Goal: Navigation & Orientation: Find specific page/section

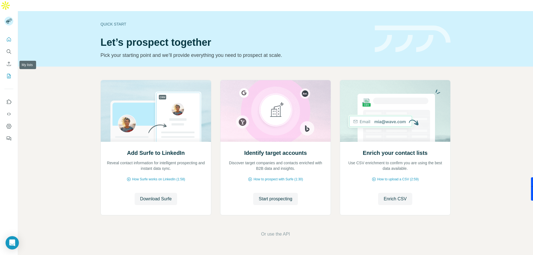
click at [8, 74] on icon "My lists" at bounding box center [9, 76] width 4 height 4
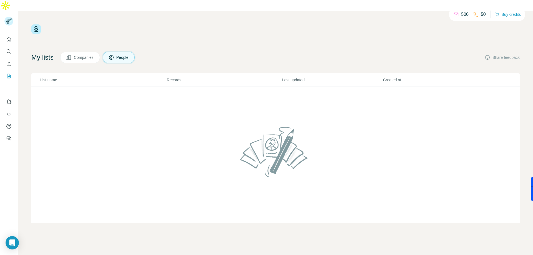
click at [465, 14] on p "500" at bounding box center [464, 14] width 7 height 7
click at [463, 34] on div "500 50 Buy credits My lists Companies People Share feedback List name Records L…" at bounding box center [275, 123] width 488 height 199
click at [462, 13] on p "500" at bounding box center [464, 14] width 7 height 7
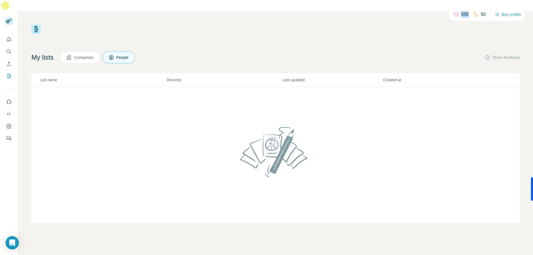
click at [462, 13] on p "500" at bounding box center [464, 14] width 7 height 7
click at [215, 31] on div "500 50 Buy credits My lists Companies People Share feedback List name Records L…" at bounding box center [275, 123] width 488 height 199
click at [85, 52] on button "Companies" at bounding box center [80, 58] width 40 height 12
click at [463, 13] on p "500" at bounding box center [464, 14] width 7 height 7
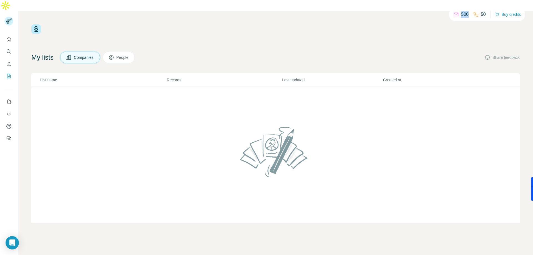
click at [463, 13] on p "500" at bounding box center [464, 14] width 7 height 7
click at [473, 32] on div "500 50 Buy credits My lists Companies People Share feedback List name Records L…" at bounding box center [275, 123] width 488 height 199
click at [509, 14] on button "Buy credits" at bounding box center [508, 15] width 26 height 8
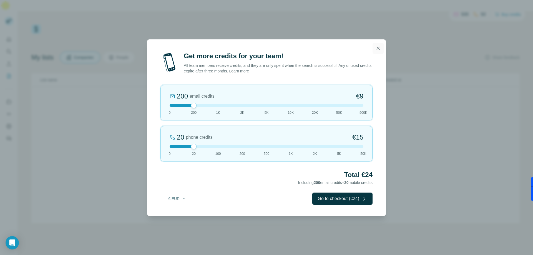
click at [379, 48] on icon "button" at bounding box center [378, 48] width 6 height 6
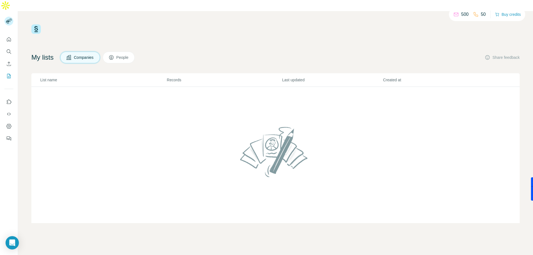
click at [210, 36] on div "500 50 Buy credits My lists Companies People Share feedback List name Records L…" at bounding box center [275, 123] width 488 height 199
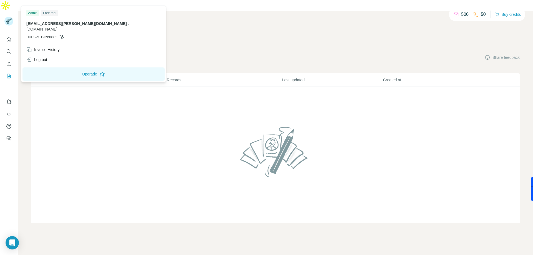
click at [47, 12] on div "Free trial" at bounding box center [49, 13] width 16 height 7
click at [33, 14] on div "Admin" at bounding box center [32, 13] width 13 height 7
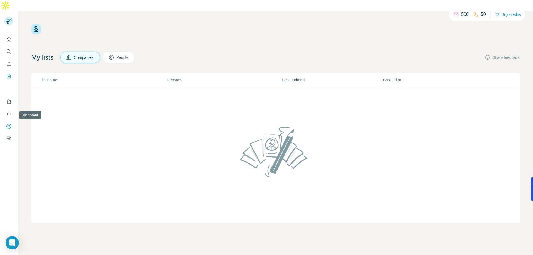
click at [9, 123] on icon "Dashboard" at bounding box center [9, 126] width 6 height 6
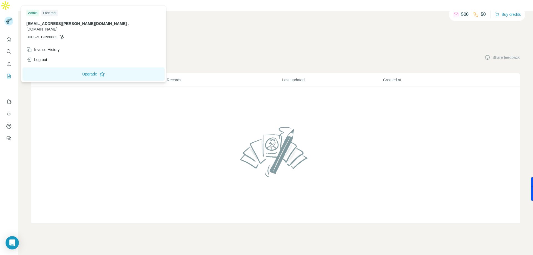
click at [313, 24] on div "500 50 Buy credits My lists Companies People Share feedback List name Records L…" at bounding box center [275, 123] width 488 height 199
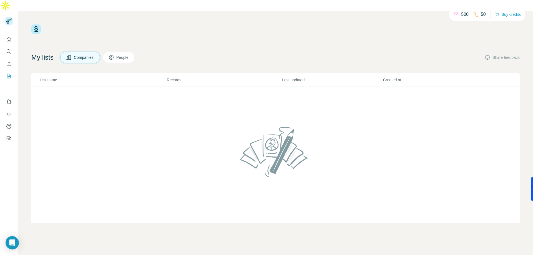
click at [463, 14] on p "500" at bounding box center [464, 14] width 7 height 7
click at [480, 14] on div "50" at bounding box center [479, 14] width 13 height 7
click at [471, 39] on div "500 50 Buy credits My lists Companies People Share feedback List name Records L…" at bounding box center [275, 123] width 488 height 199
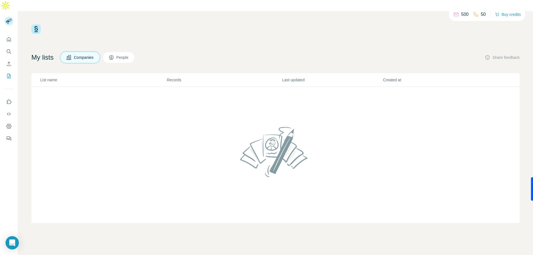
click at [118, 55] on span "People" at bounding box center [122, 58] width 13 height 6
click at [78, 55] on span "Companies" at bounding box center [84, 58] width 20 height 6
click at [9, 37] on icon "Quick start" at bounding box center [9, 39] width 4 height 4
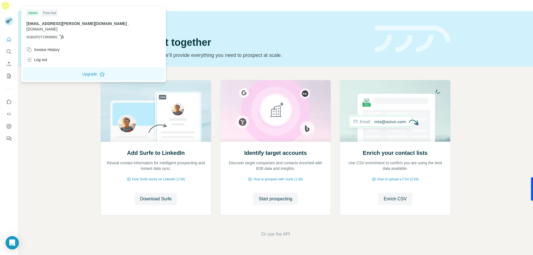
click at [7, 21] on icon at bounding box center [8, 22] width 4 height 3
click at [8, 37] on icon "Quick start" at bounding box center [9, 40] width 6 height 6
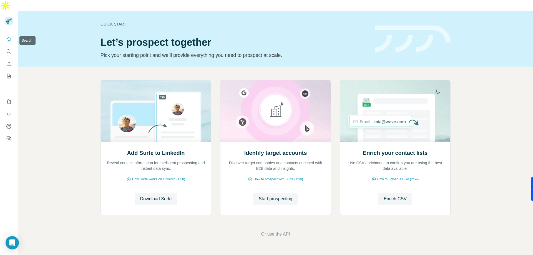
click at [7, 49] on icon "Search" at bounding box center [9, 52] width 6 height 6
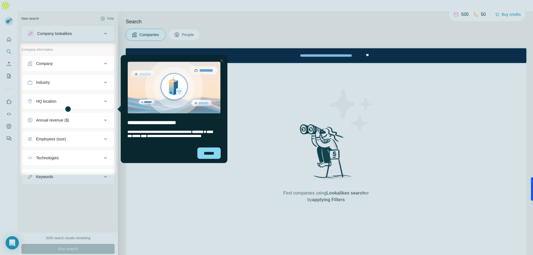
click at [222, 59] on div at bounding box center [221, 60] width 7 height 7
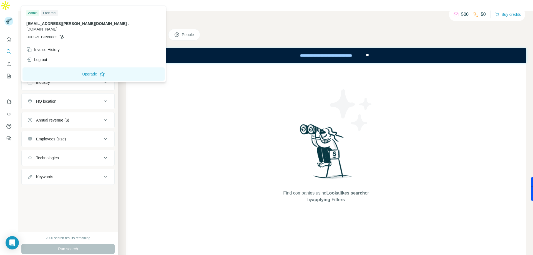
click at [10, 19] on icon at bounding box center [9, 20] width 5 height 2
click at [9, 17] on rect at bounding box center [8, 21] width 9 height 9
click at [9, 37] on icon "Quick start" at bounding box center [9, 39] width 4 height 4
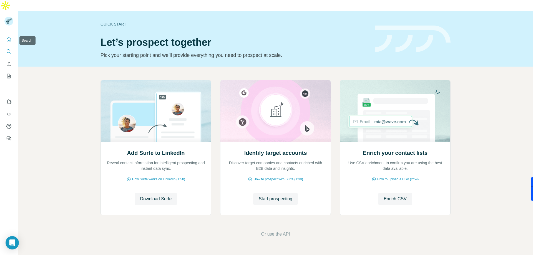
click at [8, 47] on button "Search" at bounding box center [8, 52] width 9 height 10
